Goal: Transaction & Acquisition: Purchase product/service

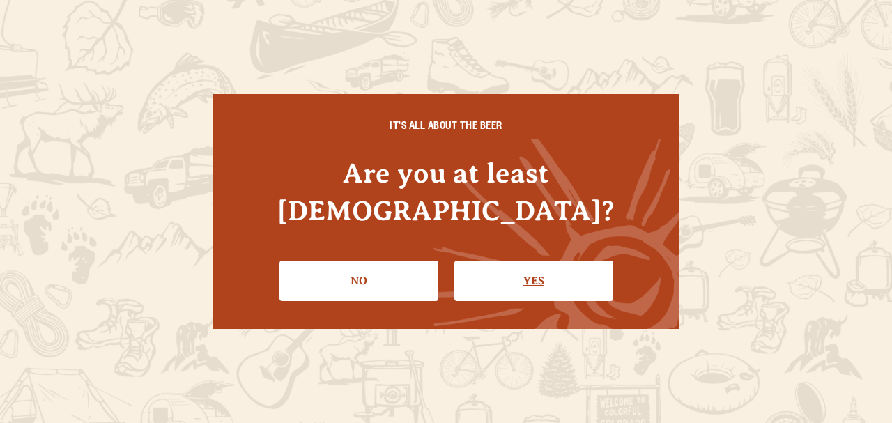
click at [505, 261] on link "Yes" at bounding box center [533, 281] width 159 height 40
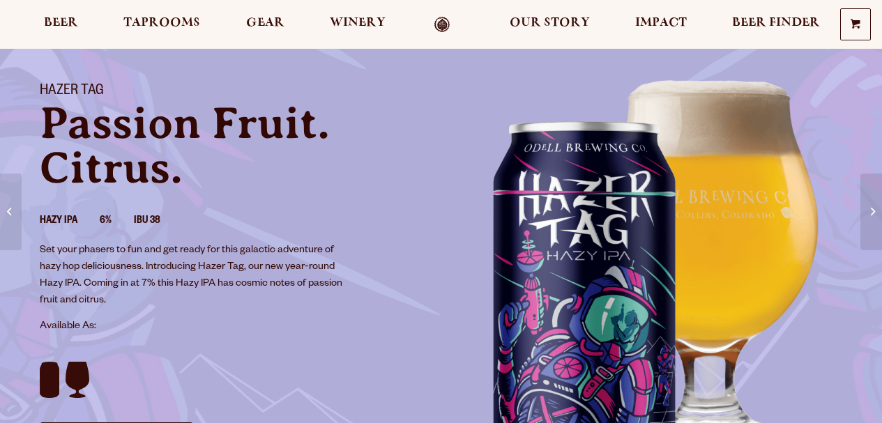
scroll to position [70, 0]
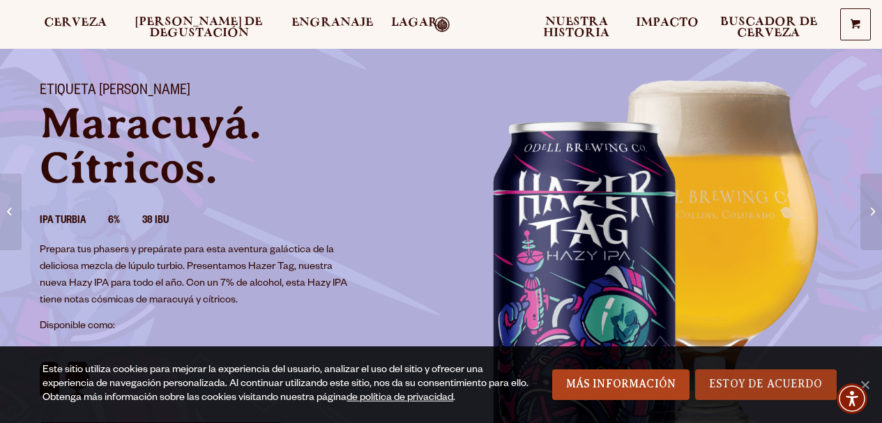
click at [776, 376] on link "Estoy de acuerdo" at bounding box center [765, 384] width 141 height 31
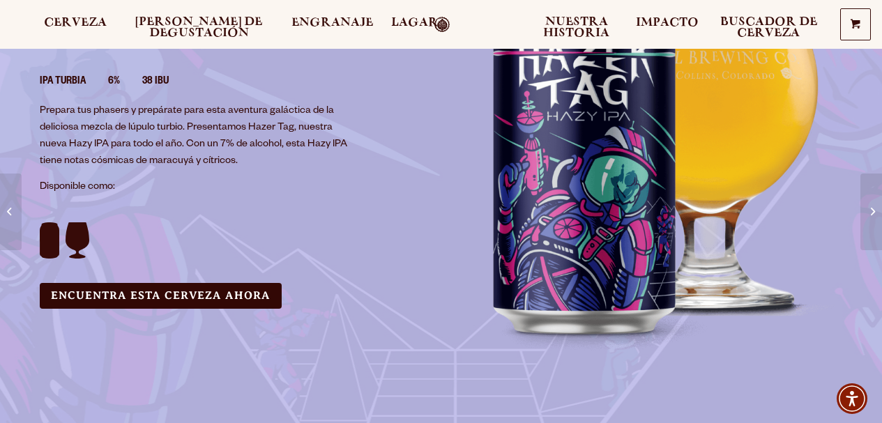
scroll to position [139, 0]
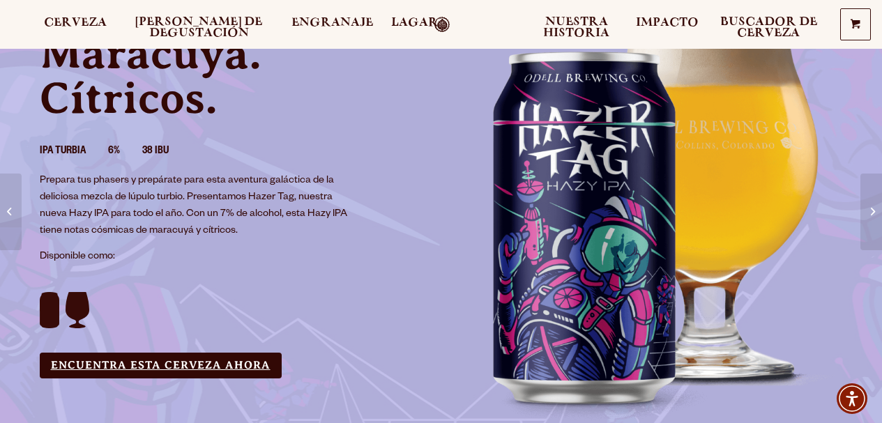
click at [96, 374] on link "Encuentra esta cerveza ahora" at bounding box center [161, 366] width 242 height 26
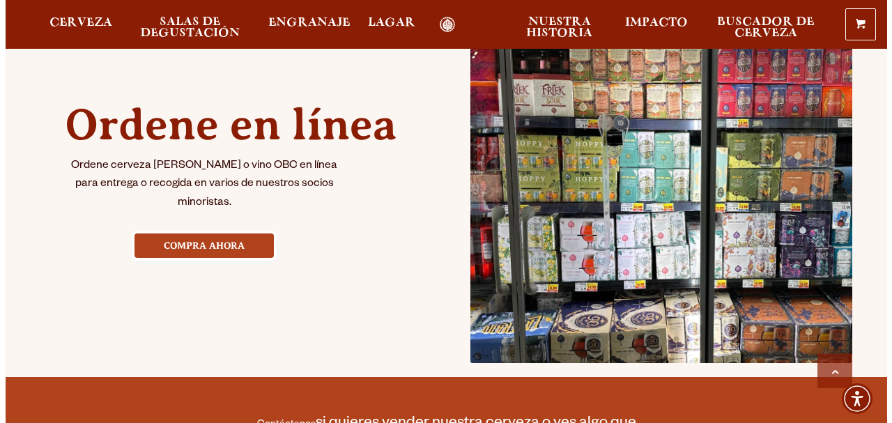
scroll to position [697, 0]
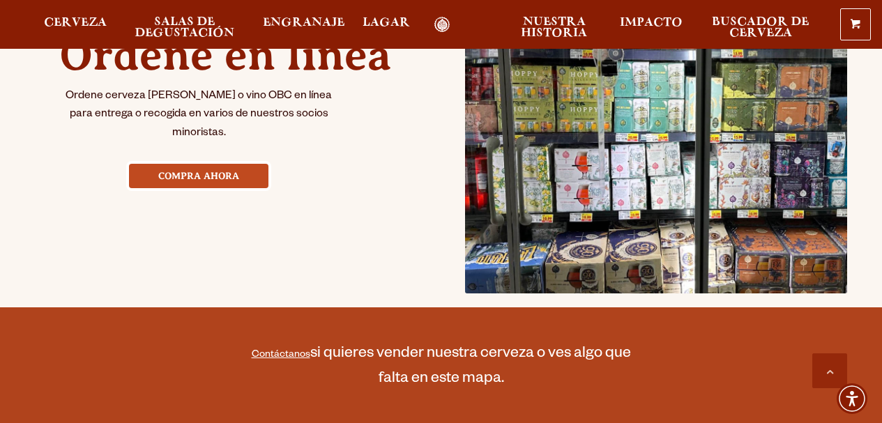
click at [230, 170] on font "Compra ahora" at bounding box center [198, 175] width 81 height 11
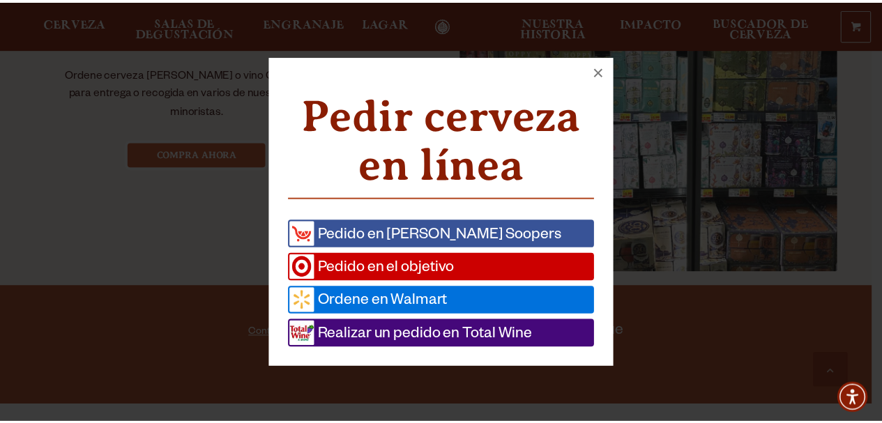
scroll to position [722, 0]
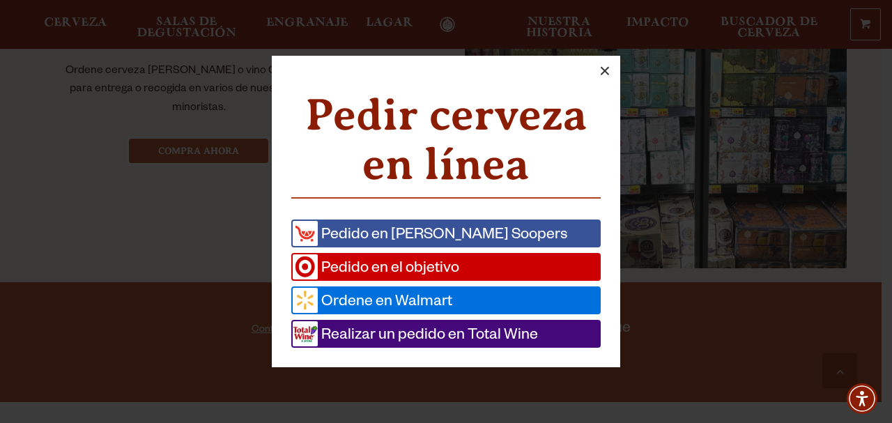
click at [601, 70] on font "×" at bounding box center [604, 71] width 11 height 22
click at [601, 68] on font "×" at bounding box center [604, 71] width 11 height 22
click at [604, 68] on font "×" at bounding box center [604, 71] width 11 height 22
click at [719, 178] on div "Pedir cerveza en línea Pedido en King Soopers Pedido en el objetivo Ordene en W…" at bounding box center [446, 211] width 881 height 339
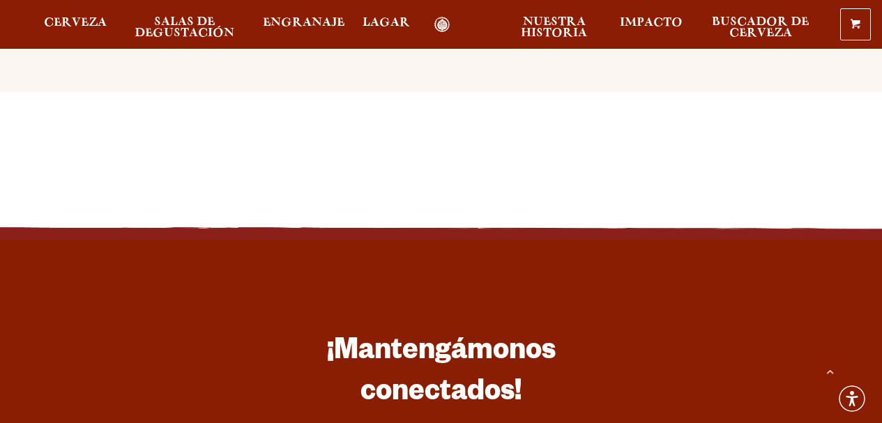
scroll to position [2046, 0]
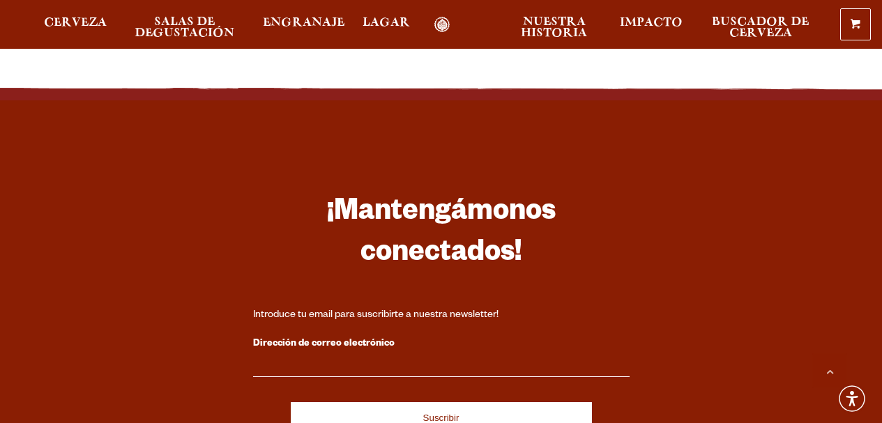
click at [100, 13] on div "0 Carro de la compra No hay productos en el carrito. Cerveza Salas de degustaci…" at bounding box center [441, 24] width 882 height 32
click at [91, 24] on span "Cerveza" at bounding box center [75, 22] width 63 height 11
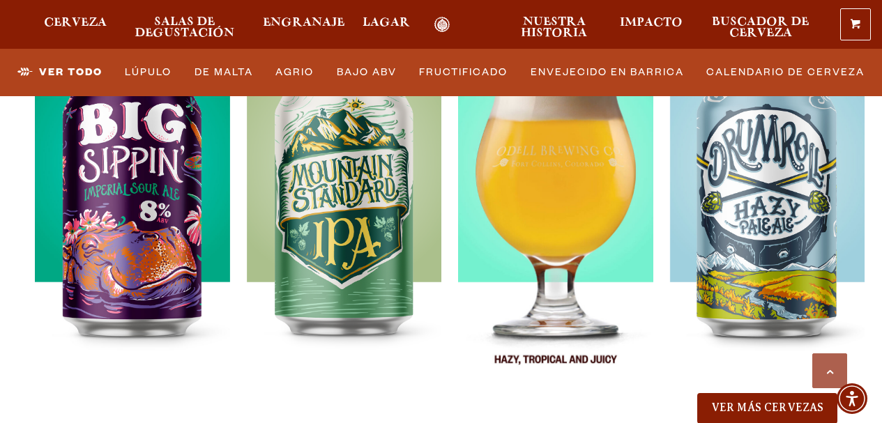
scroll to position [1533, 0]
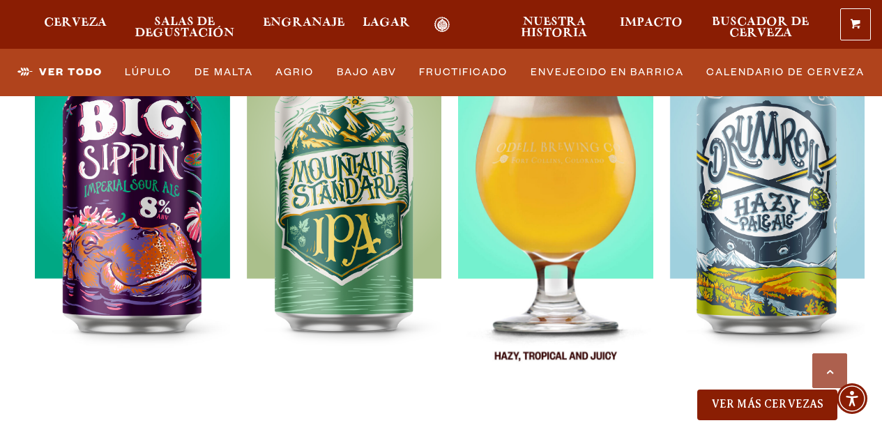
drag, startPoint x: 514, startPoint y: 206, endPoint x: 512, endPoint y: 243, distance: 37.0
click at [512, 243] on img at bounding box center [555, 213] width 195 height 348
